Goal: Information Seeking & Learning: Check status

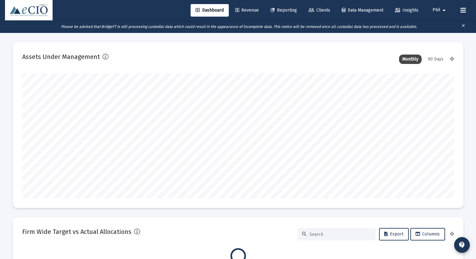
scroll to position [125, 432]
click at [435, 8] on span "Phil" at bounding box center [437, 10] width 8 height 5
click at [447, 27] on span "Settings" at bounding box center [448, 26] width 18 height 15
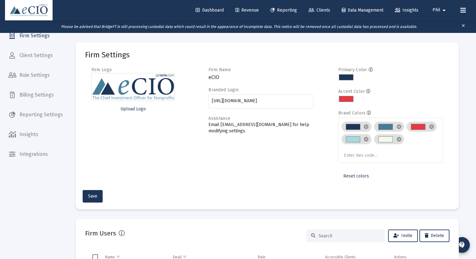
click at [205, 12] on span "Dashboard" at bounding box center [210, 10] width 28 height 5
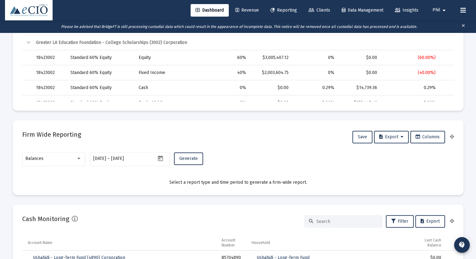
scroll to position [344, 0]
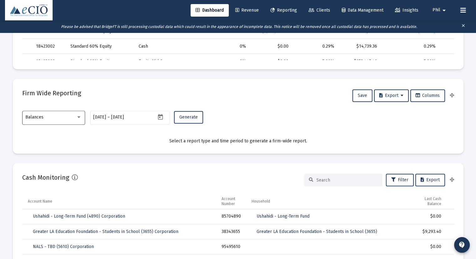
click at [47, 122] on div "Balances" at bounding box center [53, 116] width 56 height 15
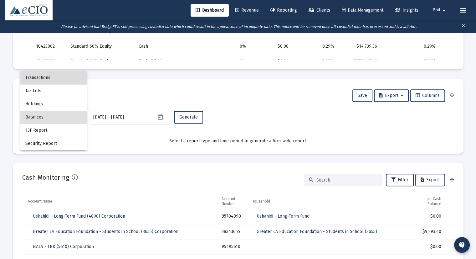
click at [52, 79] on span "Transactions" at bounding box center [53, 77] width 56 height 13
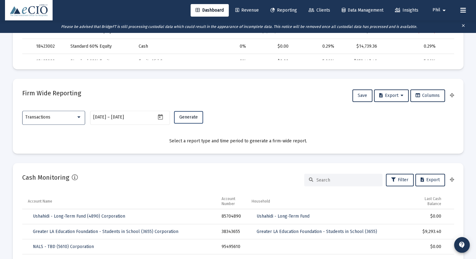
click at [186, 114] on button "Generate" at bounding box center [188, 117] width 29 height 13
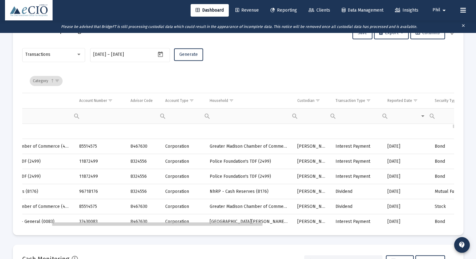
scroll to position [0, 0]
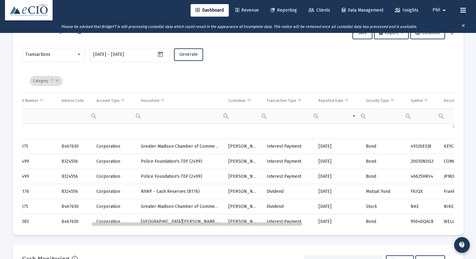
drag, startPoint x: 189, startPoint y: 224, endPoint x: 264, endPoint y: 224, distance: 74.5
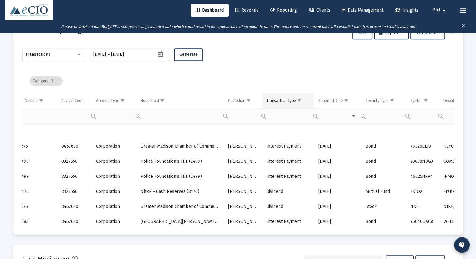
click at [298, 100] on span "Show filter options for column 'Transaction Type'" at bounding box center [299, 100] width 5 height 5
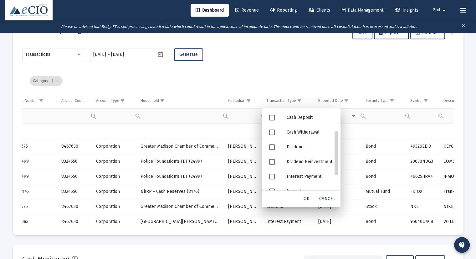
scroll to position [34, 0]
drag, startPoint x: 337, startPoint y: 170, endPoint x: 338, endPoint y: 149, distance: 21.0
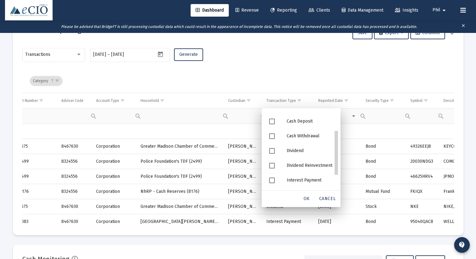
scroll to position [28, 0]
drag, startPoint x: 337, startPoint y: 144, endPoint x: 339, endPoint y: 150, distance: 5.9
click at [316, 73] on div "Category" at bounding box center [240, 81] width 420 height 24
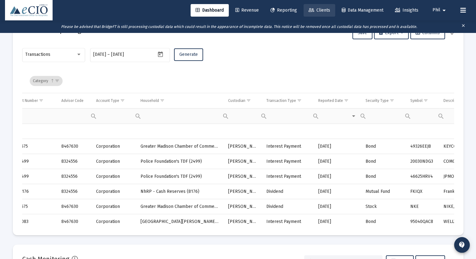
click at [313, 10] on span "Clients" at bounding box center [320, 10] width 22 height 5
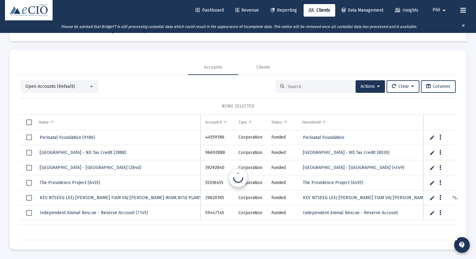
scroll to position [21, 0]
click at [314, 90] on div at bounding box center [314, 86] width 78 height 13
click at [315, 87] on input at bounding box center [318, 86] width 61 height 5
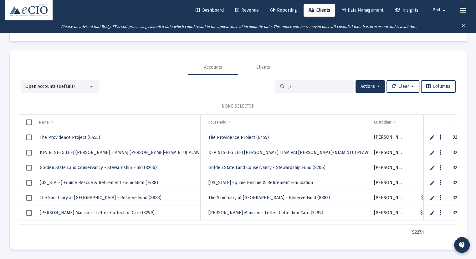
scroll to position [0, 155]
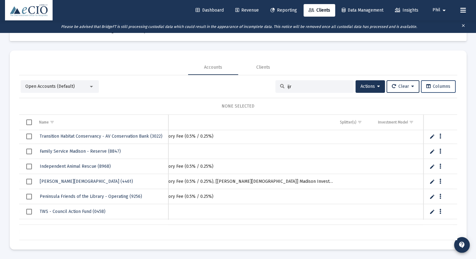
type input "ijr"
click at [449, 85] on span "Columns" at bounding box center [438, 86] width 24 height 5
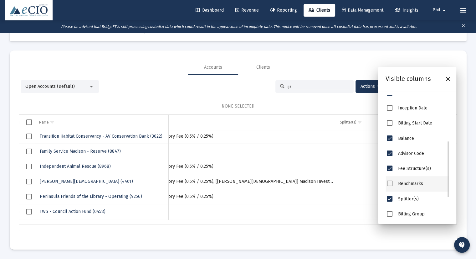
click at [416, 184] on span "Benchmarks" at bounding box center [410, 183] width 25 height 5
click at [390, 182] on span "Benchmarks" at bounding box center [390, 183] width 6 height 6
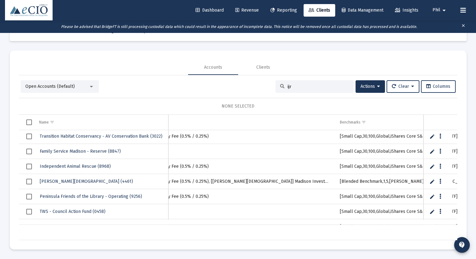
click at [348, 107] on div "NONE SELECTED" at bounding box center [238, 106] width 428 height 6
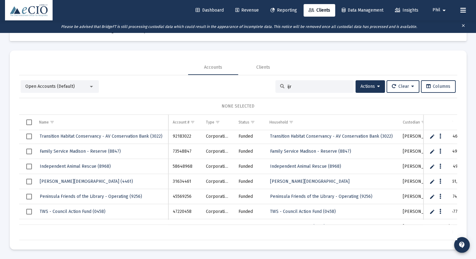
drag, startPoint x: 308, startPoint y: 85, endPoint x: 252, endPoint y: 87, distance: 56.7
click at [252, 87] on div "Open Accounts (Default) ijr Actions Clear Columns" at bounding box center [238, 86] width 435 height 13
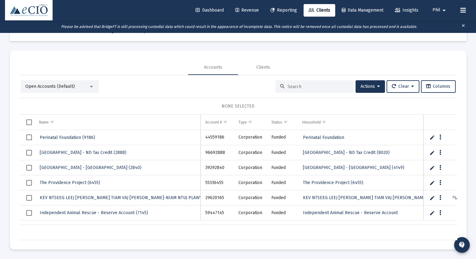
click at [298, 77] on div "Open Accounts (Default) Actions Clear Columns NONE SELECTED Name Name Account #…" at bounding box center [238, 157] width 438 height 165
click at [300, 86] on input at bounding box center [318, 86] width 61 height 5
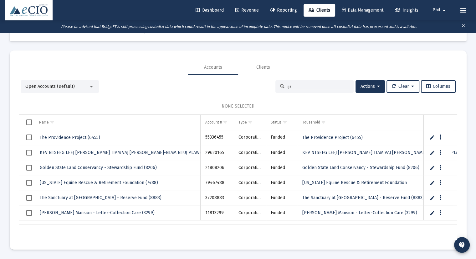
type input "ijr"
click at [55, 136] on span "The Providence Project (6455)" at bounding box center [70, 137] width 60 height 5
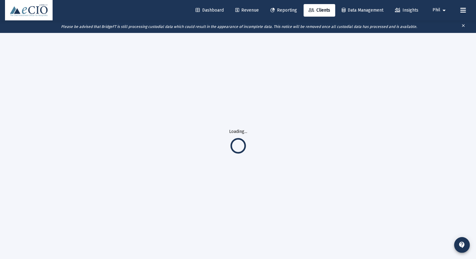
click at [316, 12] on span "Clients" at bounding box center [320, 10] width 22 height 5
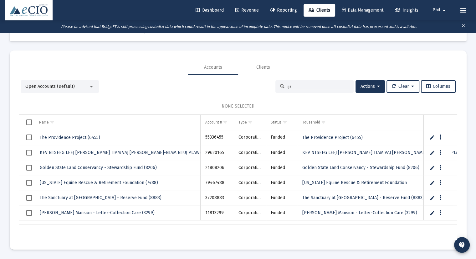
click at [71, 88] on span "Open Accounts (Default)" at bounding box center [49, 86] width 49 height 5
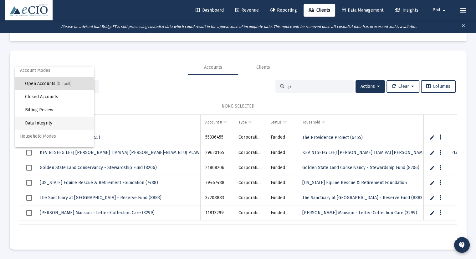
scroll to position [12, 0]
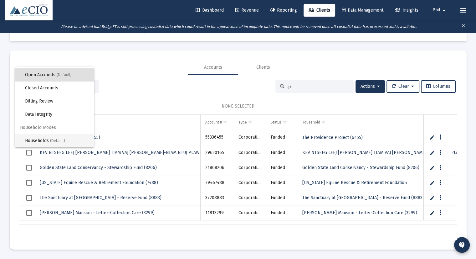
click at [62, 139] on span "(Default)" at bounding box center [57, 140] width 15 height 4
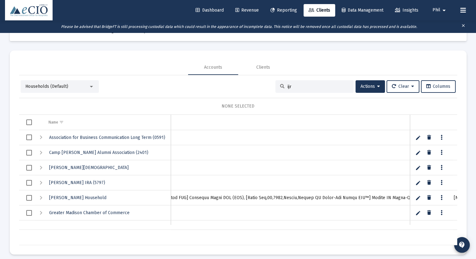
scroll to position [0, 5090]
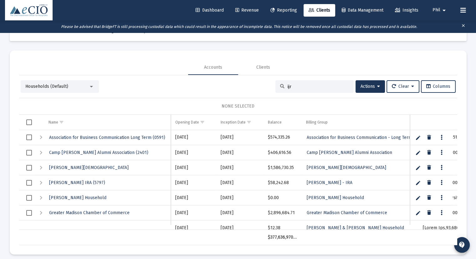
drag, startPoint x: 30, startPoint y: 226, endPoint x: 22, endPoint y: 223, distance: 8.9
click at [22, 223] on div "Association for Business Communication Long Term (0591) [DATE] [DATE] $574,335.…" at bounding box center [238, 180] width 438 height 100
click at [298, 87] on input "ijr" at bounding box center [318, 86] width 61 height 5
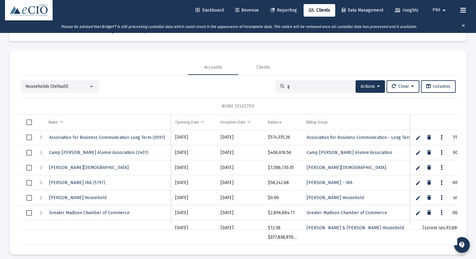
type input "ijr"
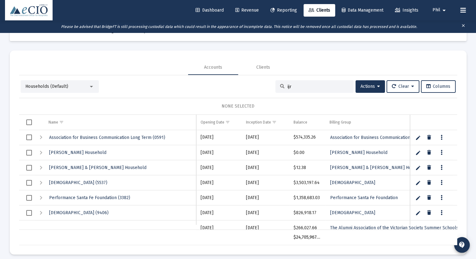
click at [40, 152] on div "Expand" at bounding box center [41, 153] width 8 height 8
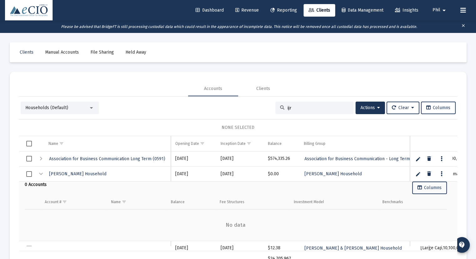
click at [39, 172] on div "Collapse" at bounding box center [41, 174] width 8 height 8
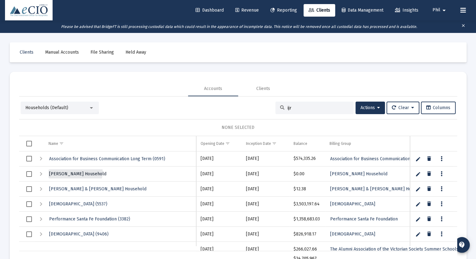
click at [75, 171] on span "[PERSON_NAME] Household" at bounding box center [77, 173] width 57 height 5
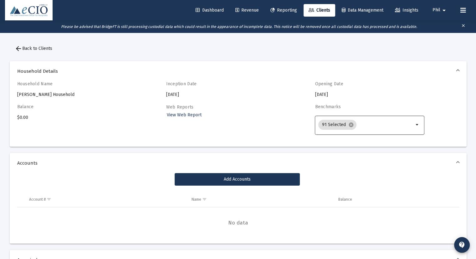
click at [371, 124] on input "Selection" at bounding box center [386, 124] width 55 height 5
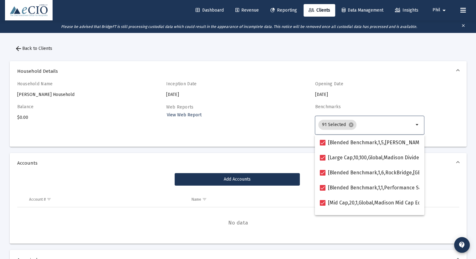
click at [371, 98] on div "Household Name [PERSON_NAME] Household Inception Date [DATE] Opening Date [DATE…" at bounding box center [238, 111] width 442 height 60
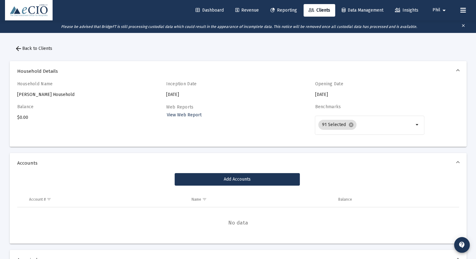
click at [15, 48] on mat-icon "arrow_back" at bounding box center [19, 49] width 8 height 8
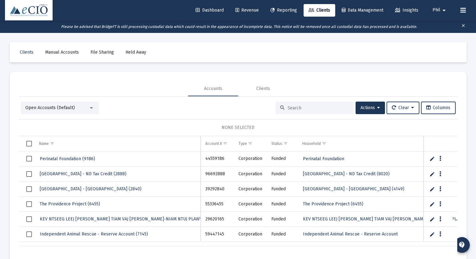
click at [55, 109] on span "Open Accounts (Default)" at bounding box center [49, 107] width 49 height 5
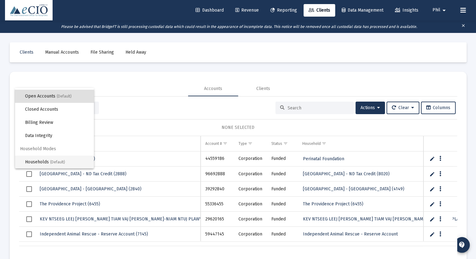
click at [60, 157] on span "Households (Default)" at bounding box center [57, 161] width 64 height 13
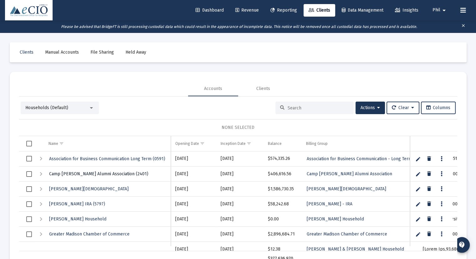
click at [74, 174] on span "Camp [PERSON_NAME] Alumni Association (2401)" at bounding box center [98, 173] width 99 height 5
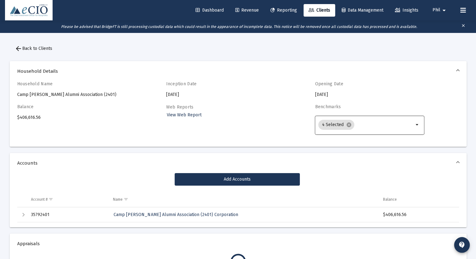
click at [369, 125] on input "Selection" at bounding box center [385, 124] width 57 height 5
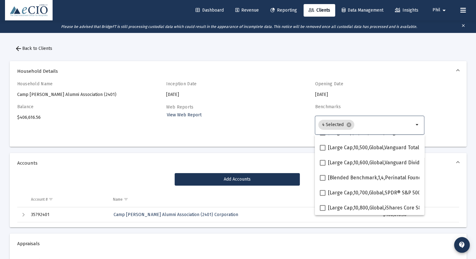
click at [22, 48] on span "arrow_back Back to Clients" at bounding box center [34, 48] width 38 height 5
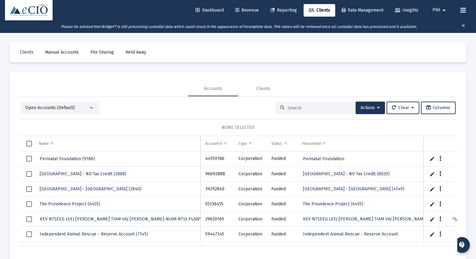
click at [54, 107] on span "Open Accounts (Default)" at bounding box center [49, 107] width 49 height 5
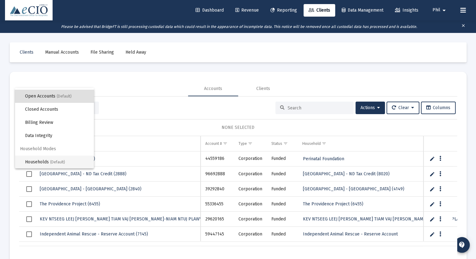
click at [63, 160] on span "(Default)" at bounding box center [57, 162] width 15 height 4
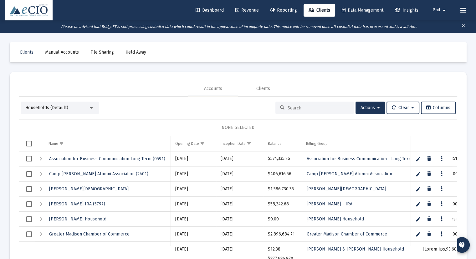
click at [172, 102] on div "Households (Default) Actions Clear Columns" at bounding box center [238, 107] width 435 height 13
click at [21, 47] on link "Clients" at bounding box center [27, 52] width 24 height 13
click at [25, 52] on span "Clients" at bounding box center [27, 51] width 14 height 5
click at [46, 112] on div "Households (Default)" at bounding box center [60, 107] width 78 height 13
click at [52, 106] on span "Households (Default)" at bounding box center [46, 107] width 43 height 5
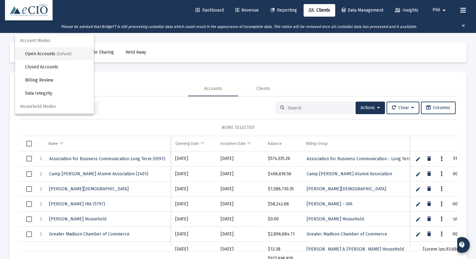
click at [66, 54] on span "(Default)" at bounding box center [64, 54] width 15 height 4
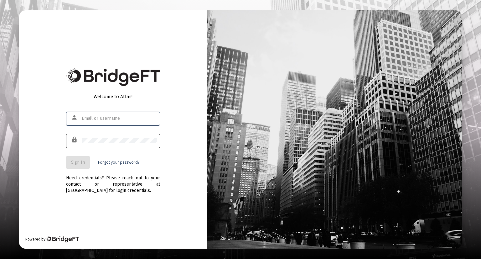
type input "[EMAIL_ADDRESS][DOMAIN_NAME]"
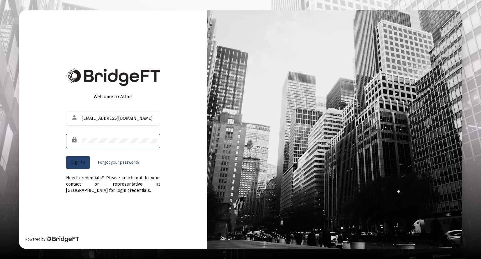
click at [77, 162] on span "Sign In" at bounding box center [78, 161] width 14 height 5
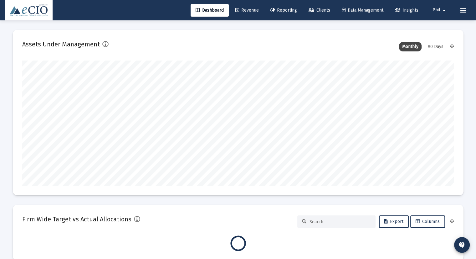
scroll to position [125, 432]
type input "[DATE]"
